Goal: Task Accomplishment & Management: Use online tool/utility

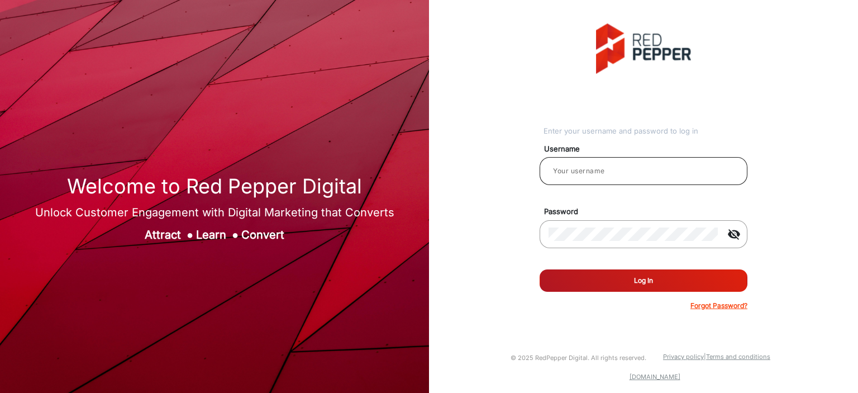
click at [590, 165] on div at bounding box center [643, 170] width 190 height 31
click at [590, 165] on input "email" at bounding box center [643, 170] width 190 height 13
type input "Balaji"
click at [647, 281] on button "Log In" at bounding box center [643, 280] width 208 height 22
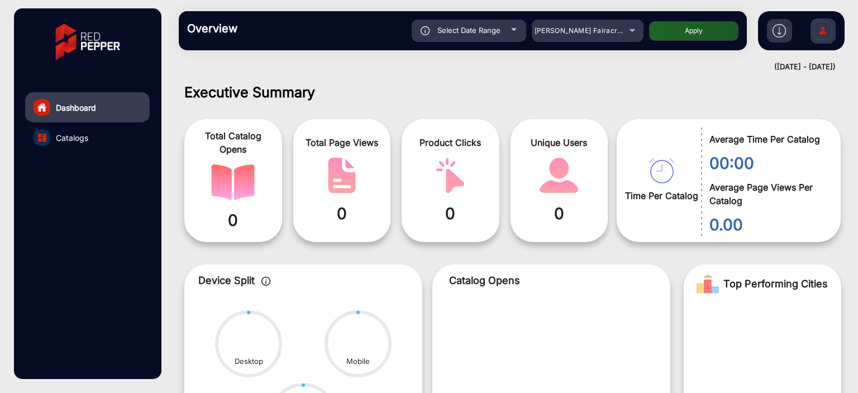
scroll to position [8, 0]
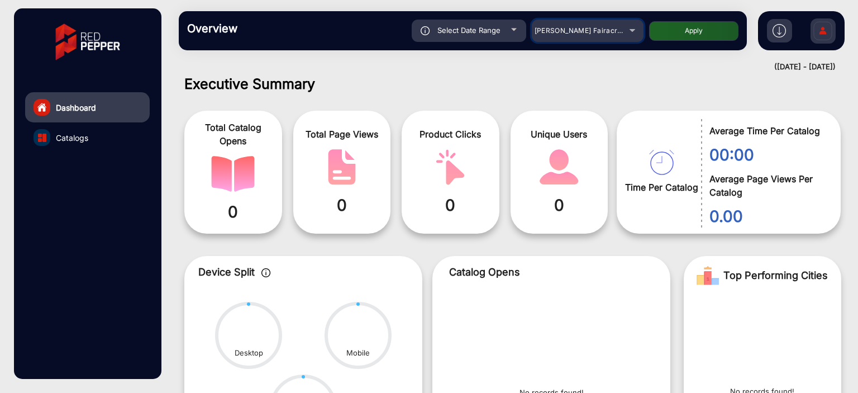
click at [614, 28] on span "[PERSON_NAME] Fairacre Farms" at bounding box center [589, 30] width 111 height 8
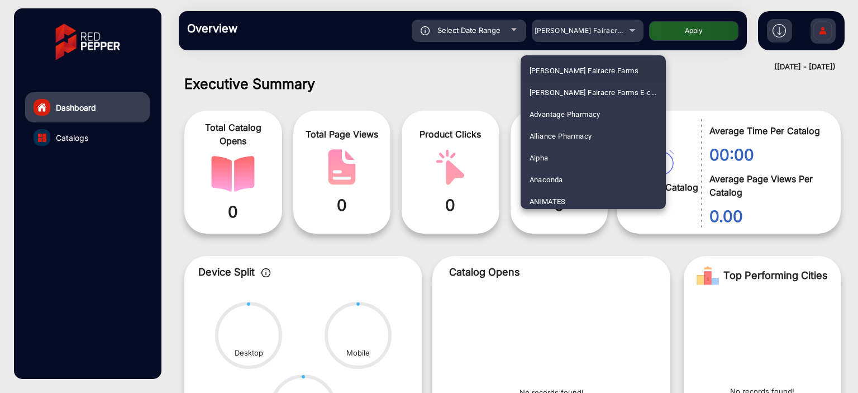
click at [80, 134] on div at bounding box center [429, 196] width 858 height 393
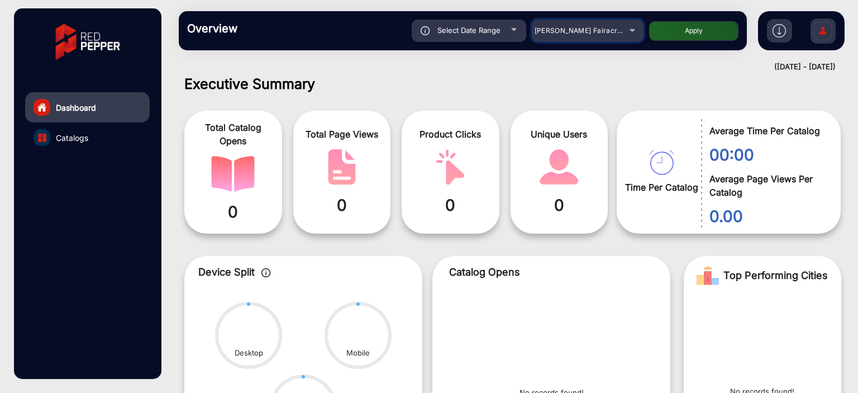
click at [577, 26] on span "[PERSON_NAME] Fairacre Farms" at bounding box center [589, 30] width 111 height 8
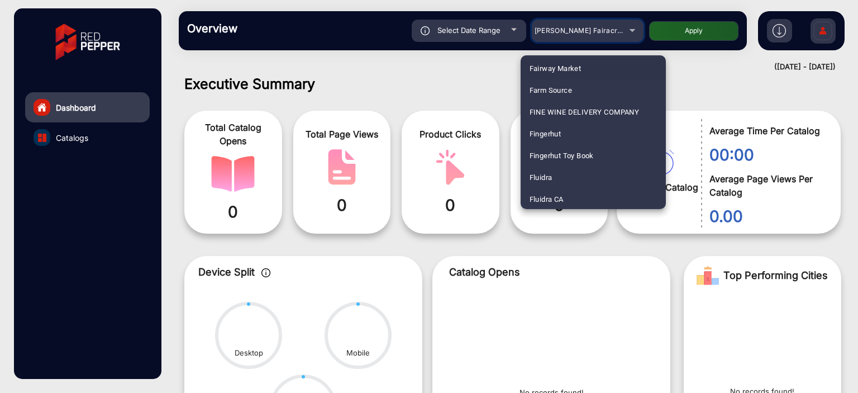
scroll to position [1332, 0]
click at [561, 175] on mat-option "Fluidra" at bounding box center [592, 176] width 145 height 22
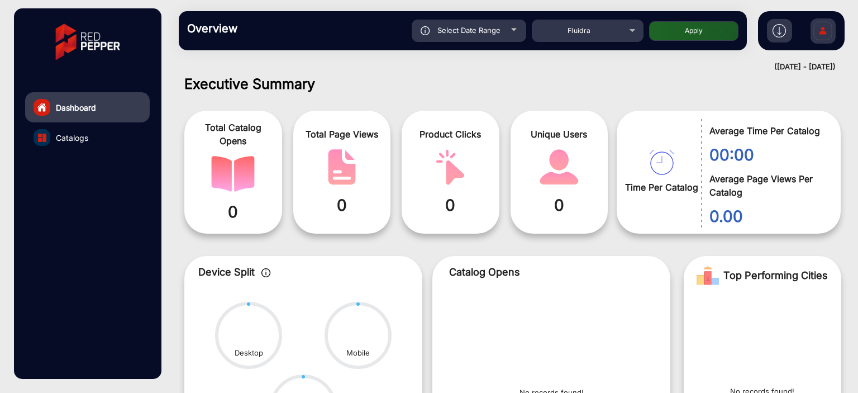
click at [681, 30] on button "Apply" at bounding box center [693, 31] width 89 height 20
type input "[DATE]"
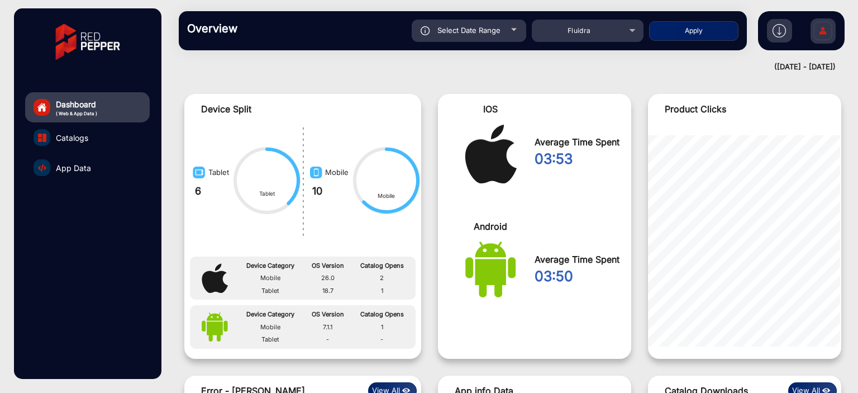
scroll to position [865, 0]
